Goal: Task Accomplishment & Management: Manage account settings

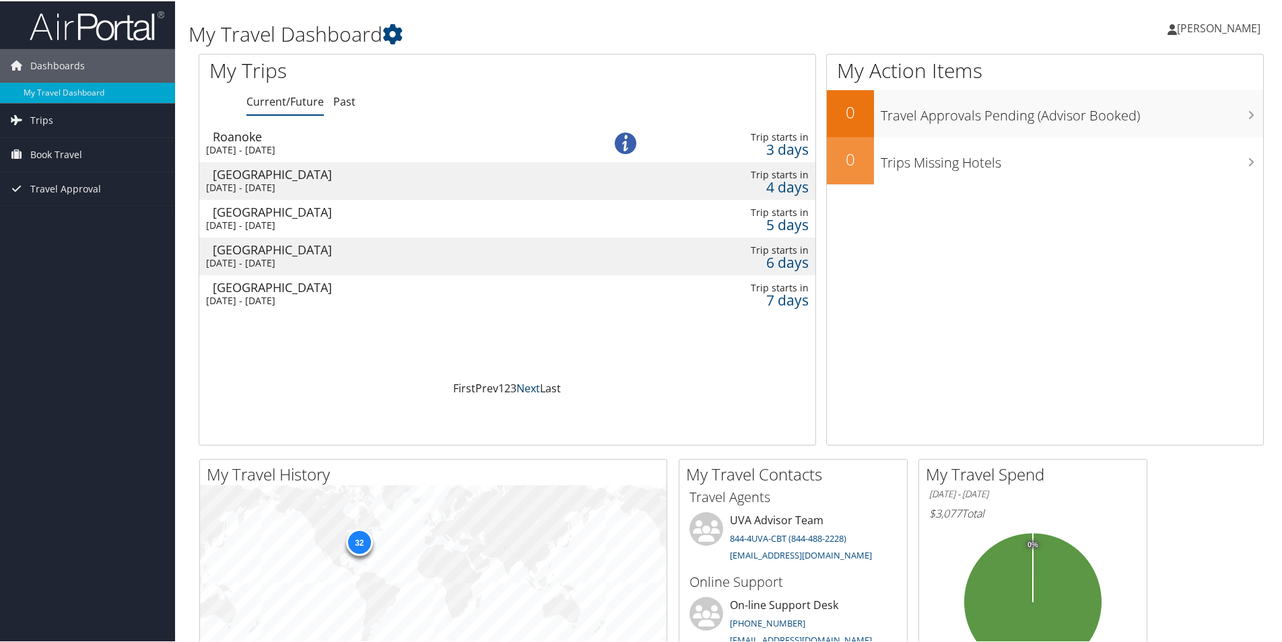
click at [526, 388] on link "Next" at bounding box center [528, 387] width 24 height 15
click at [525, 389] on link "Next" at bounding box center [528, 387] width 24 height 15
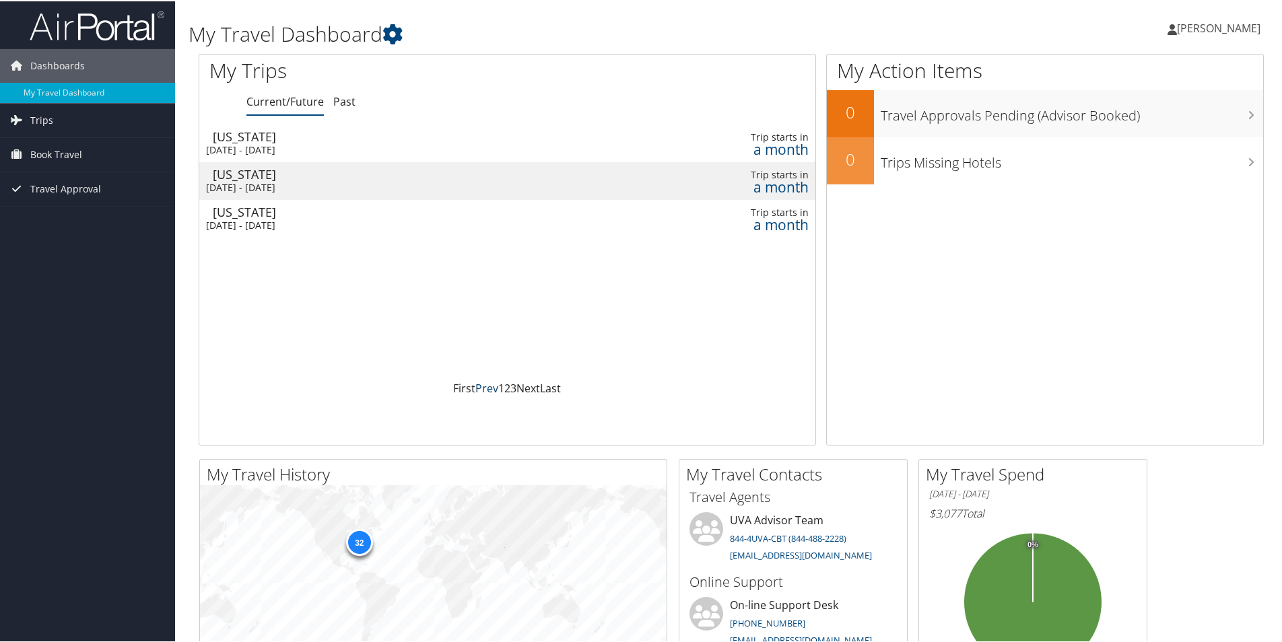
click at [478, 386] on link "Prev" at bounding box center [486, 387] width 23 height 15
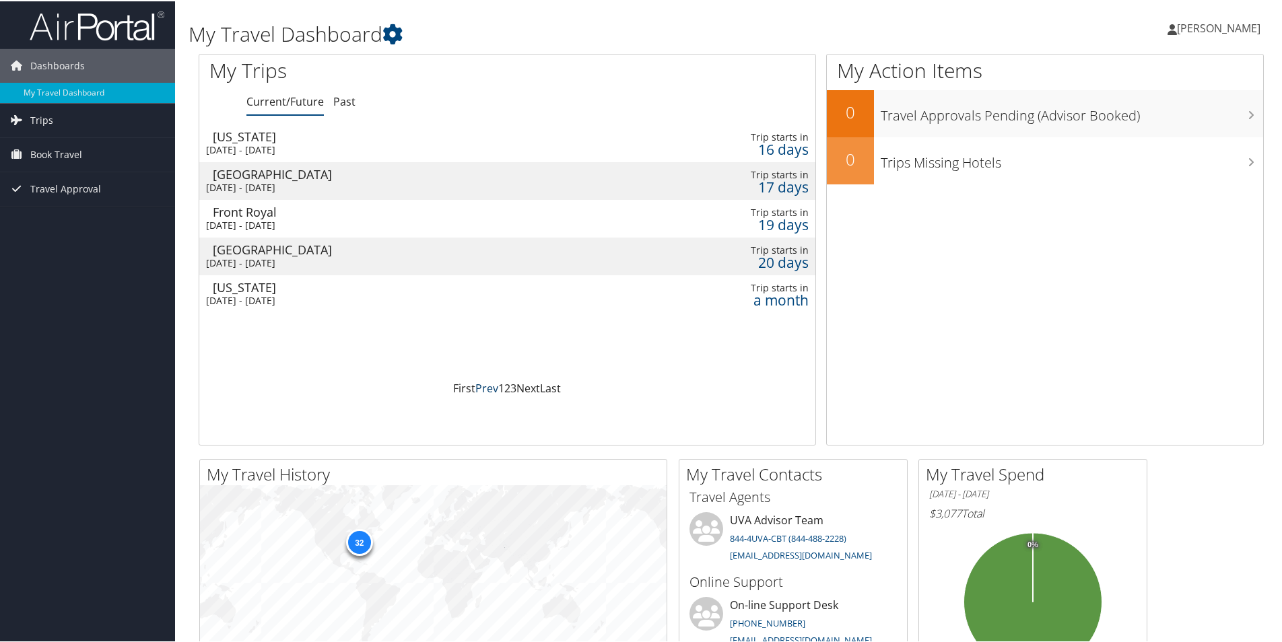
click at [484, 388] on link "Prev" at bounding box center [486, 387] width 23 height 15
click at [15, 156] on icon at bounding box center [17, 153] width 20 height 20
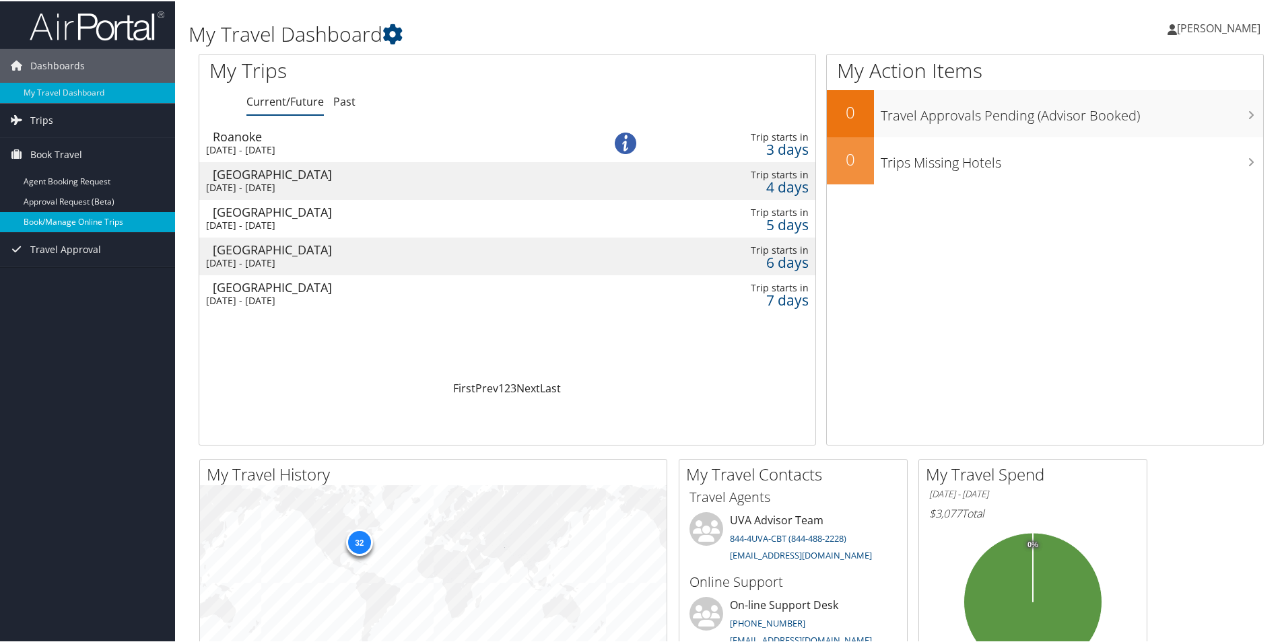
click at [81, 224] on link "Book/Manage Online Trips" at bounding box center [87, 221] width 175 height 20
click at [73, 219] on link "Book/Manage Online Trips" at bounding box center [87, 221] width 175 height 20
